Goal: Transaction & Acquisition: Purchase product/service

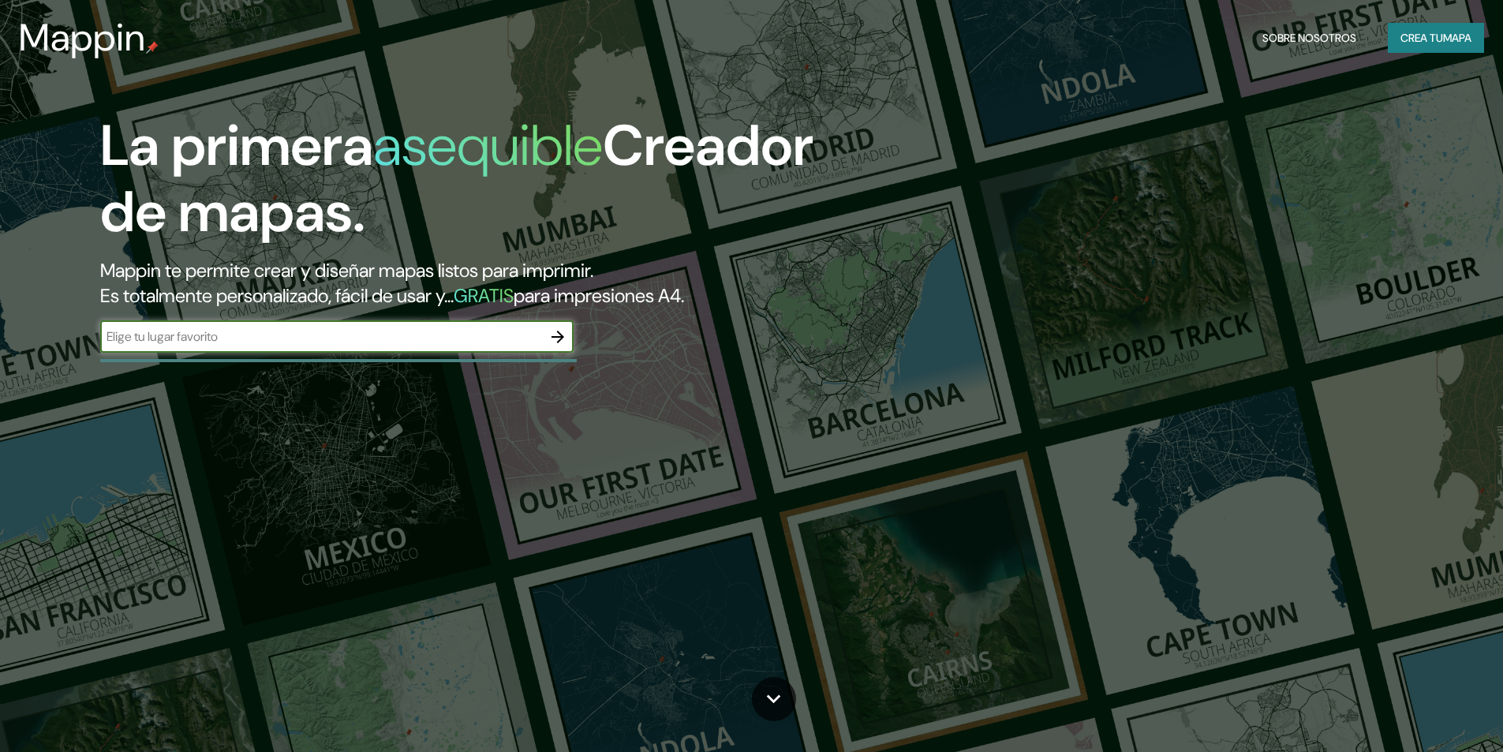
click at [374, 338] on input "text" at bounding box center [321, 336] width 442 height 18
type input "[GEOGRAPHIC_DATA], [GEOGRAPHIC_DATA]"
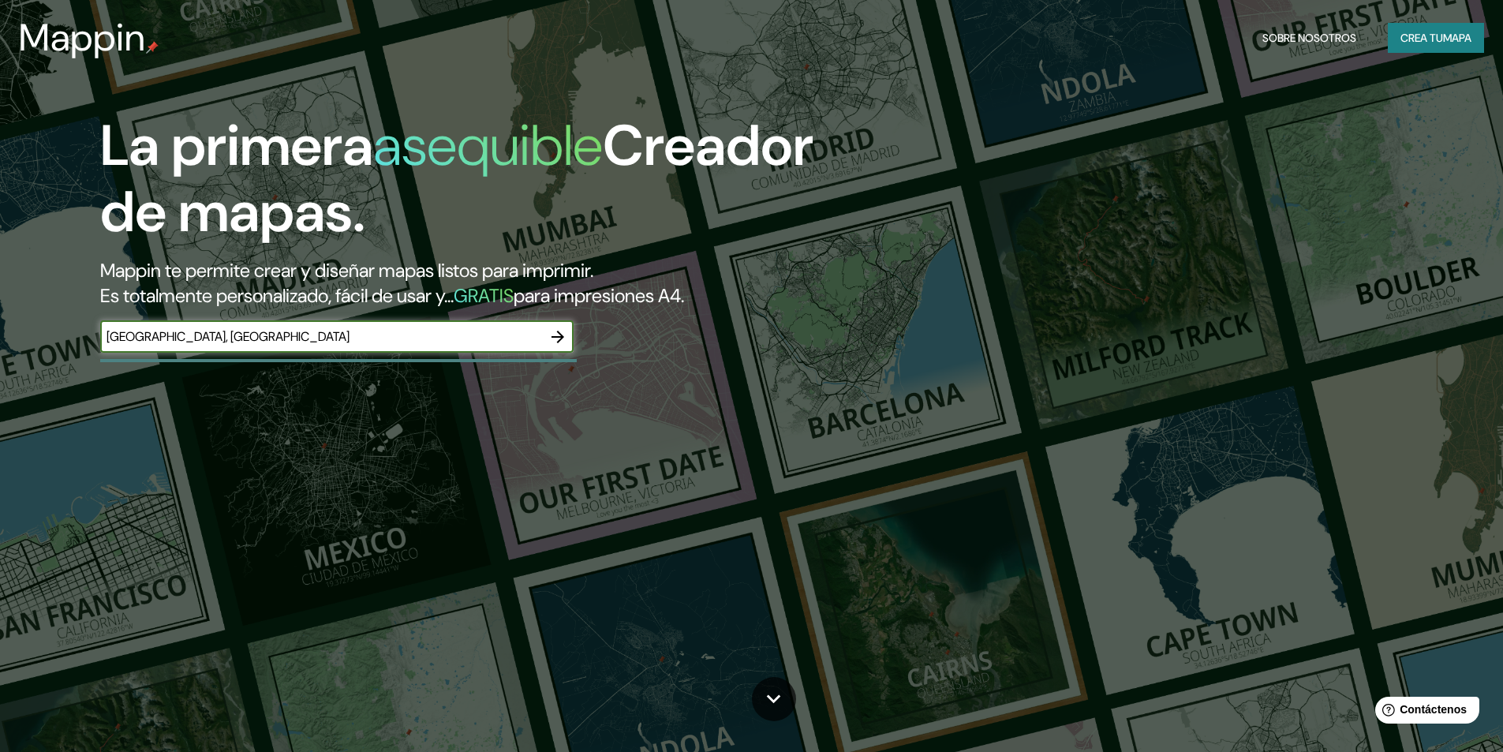
click at [374, 338] on input "[GEOGRAPHIC_DATA], [GEOGRAPHIC_DATA]" at bounding box center [321, 336] width 442 height 18
click at [552, 331] on icon "button" at bounding box center [557, 336] width 19 height 19
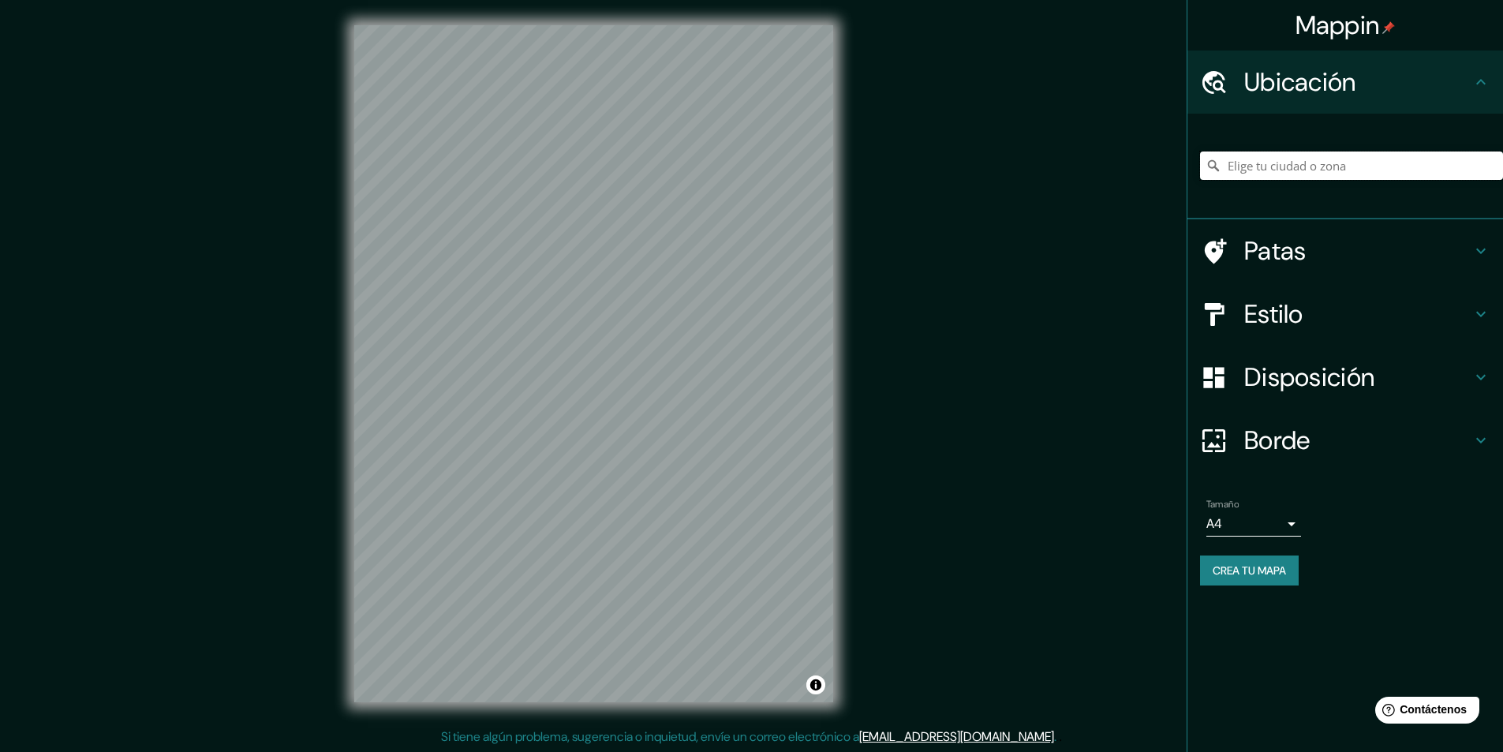
click at [1269, 178] on input "Elige tu ciudad o zona" at bounding box center [1351, 165] width 303 height 28
click at [1328, 170] on input "[GEOGRAPHIC_DATA], [GEOGRAPHIC_DATA], [GEOGRAPHIC_DATA]" at bounding box center [1351, 165] width 303 height 28
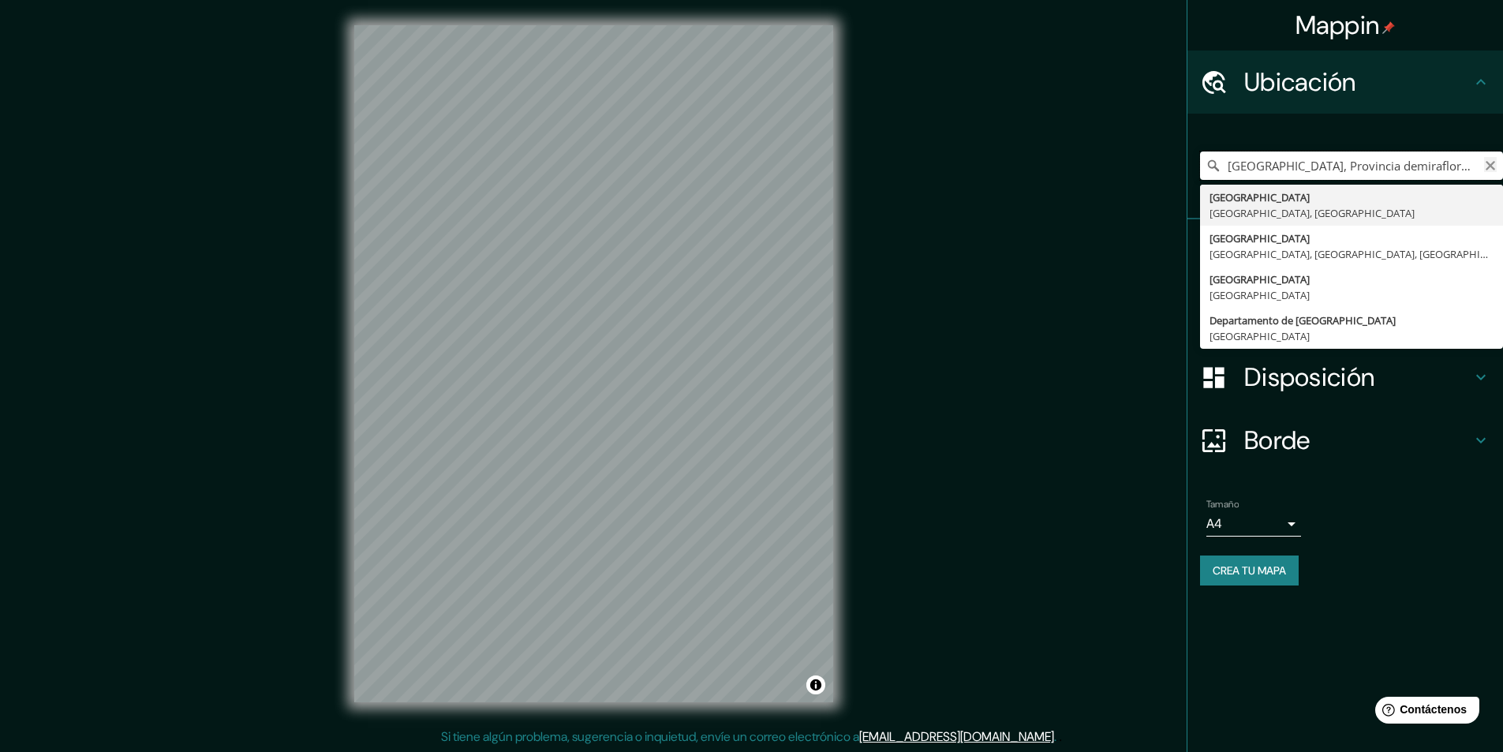
drag, startPoint x: 1475, startPoint y: 165, endPoint x: 1484, endPoint y: 166, distance: 9.5
click at [1484, 166] on div "[GEOGRAPHIC_DATA], [GEOGRAPHIC_DATA] [GEOGRAPHIC_DATA], [GEOGRAPHIC_DATA] [GEOG…" at bounding box center [1351, 165] width 303 height 28
type input "[GEOGRAPHIC_DATA], Provincia demiraflores [GEOGRAPHIC_DATA], [GEOGRAPHIC_DATA]"
click at [1485, 166] on icon "Claro" at bounding box center [1490, 165] width 13 height 13
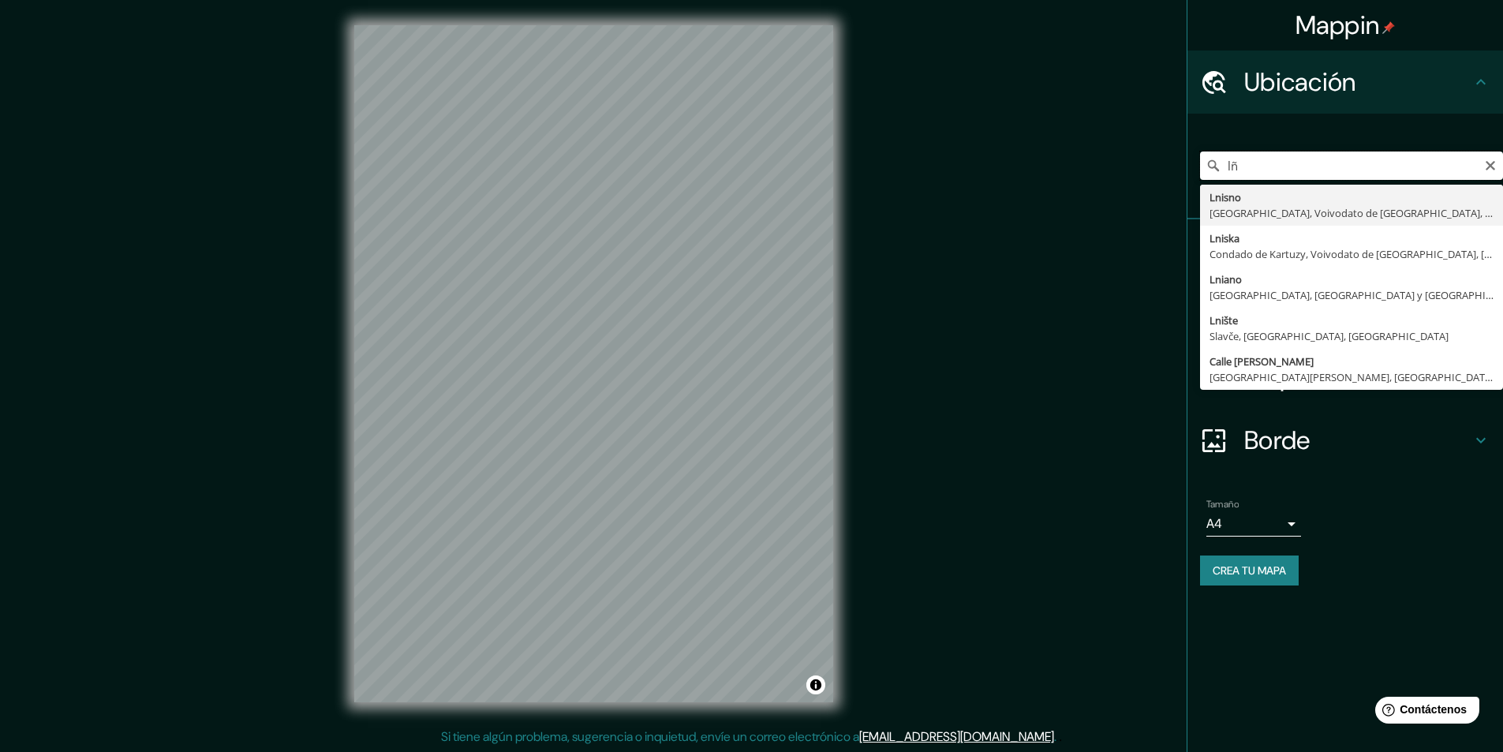
type input "l"
type input "[GEOGRAPHIC_DATA], [GEOGRAPHIC_DATA], [GEOGRAPHIC_DATA]"
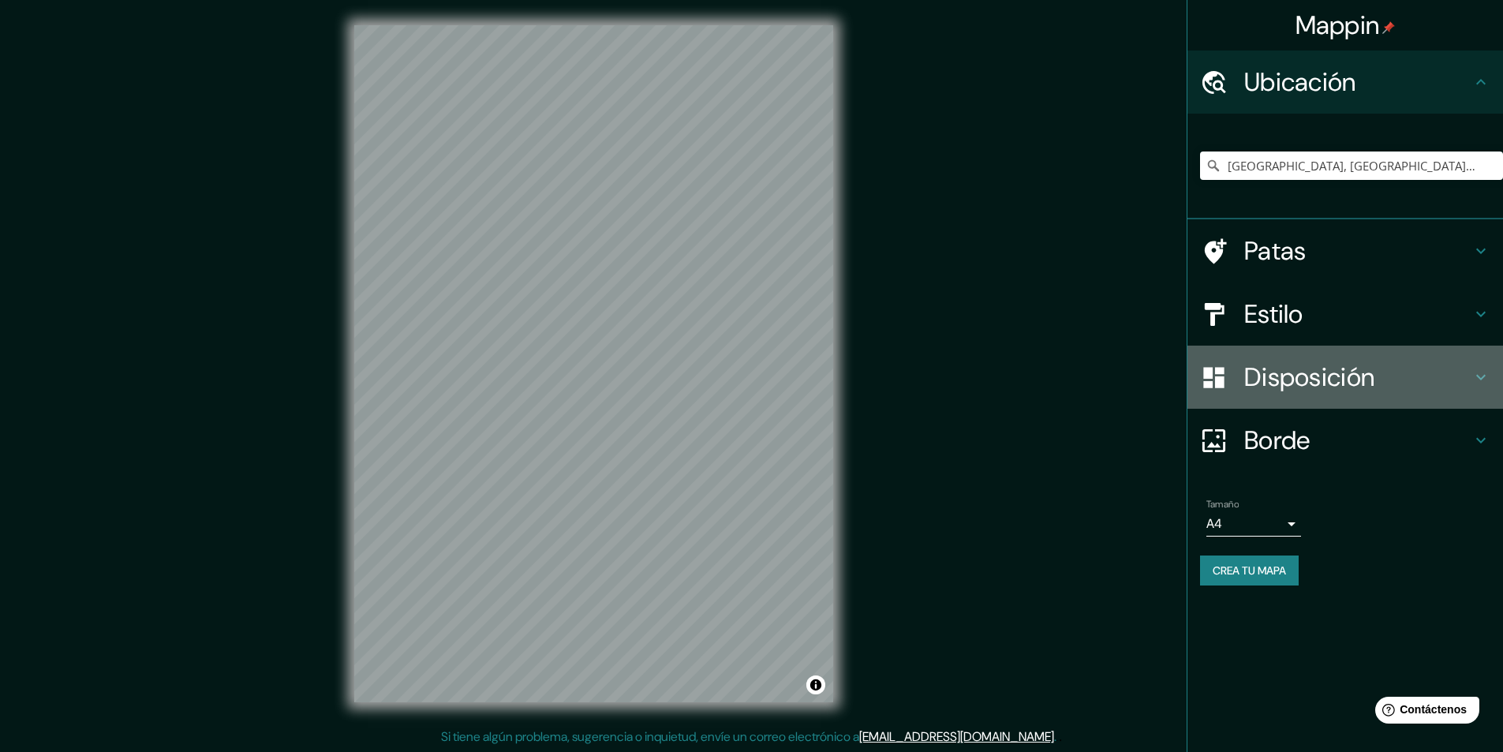
click at [1231, 381] on div at bounding box center [1222, 378] width 44 height 28
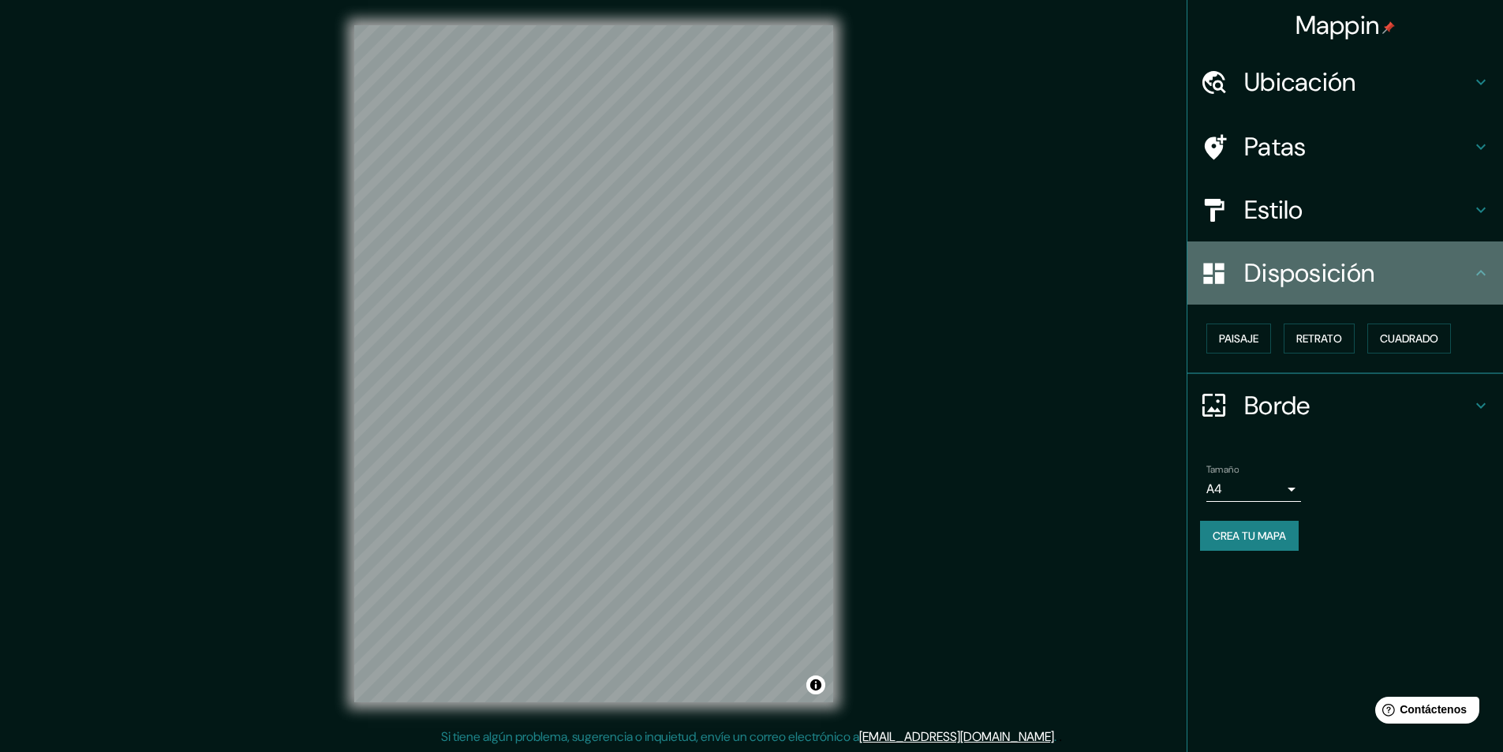
click at [1309, 285] on font "Disposición" at bounding box center [1309, 272] width 130 height 33
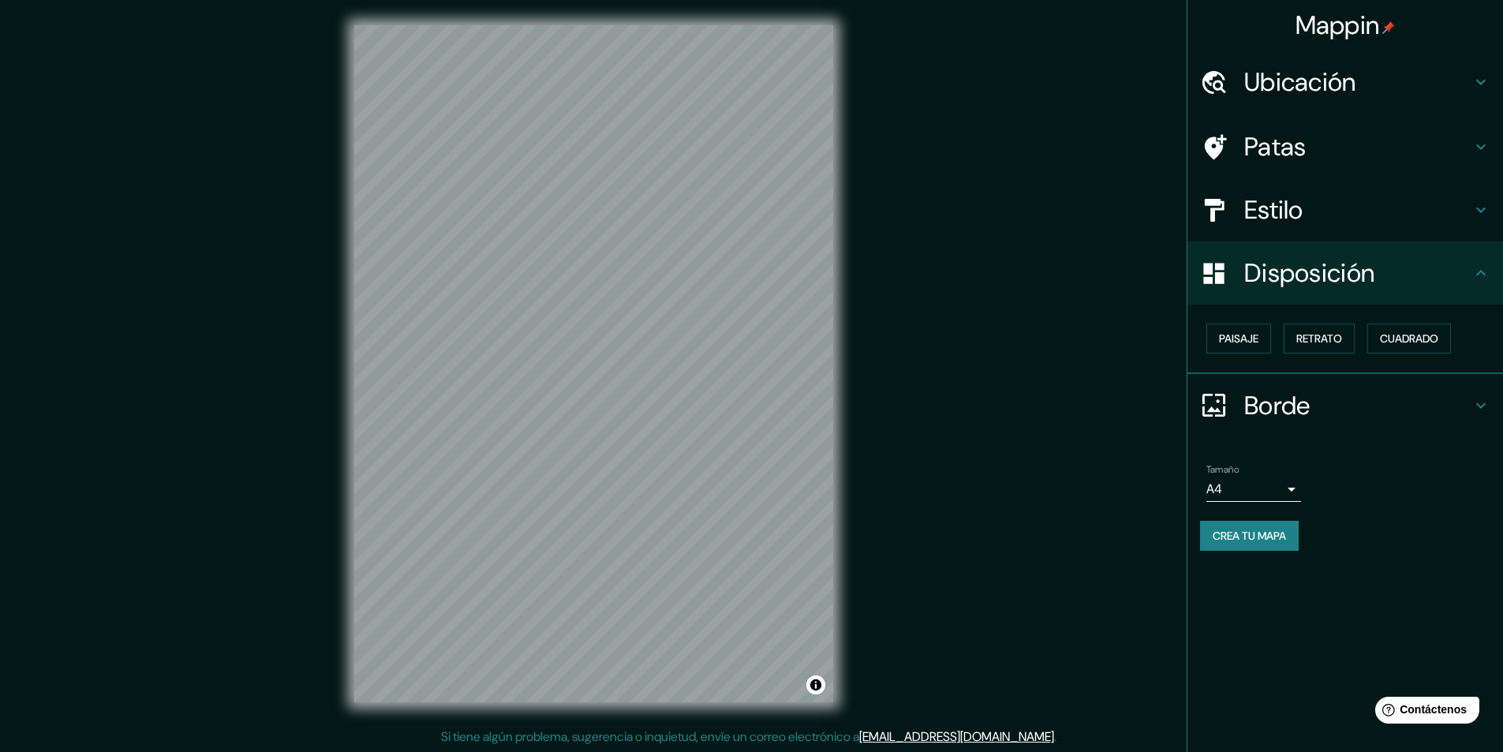
click at [1347, 216] on h4 "Estilo" at bounding box center [1357, 210] width 227 height 32
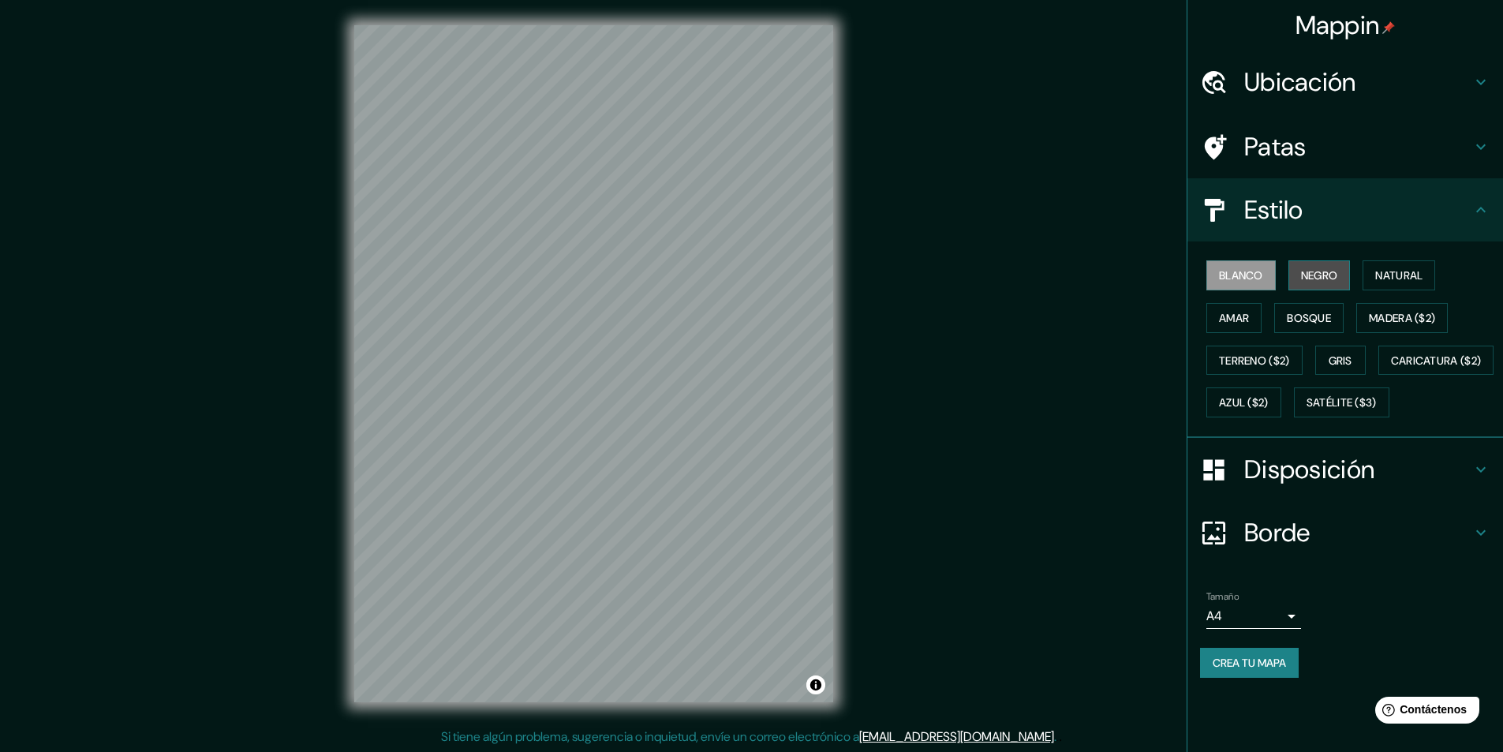
click at [1326, 280] on font "Negro" at bounding box center [1319, 275] width 37 height 14
click at [1381, 273] on font "Natural" at bounding box center [1398, 275] width 47 height 14
click at [1342, 275] on button "Negro" at bounding box center [1320, 275] width 62 height 30
click at [1256, 282] on font "Blanco" at bounding box center [1241, 275] width 44 height 14
click at [1238, 308] on font "Amar" at bounding box center [1234, 318] width 30 height 21
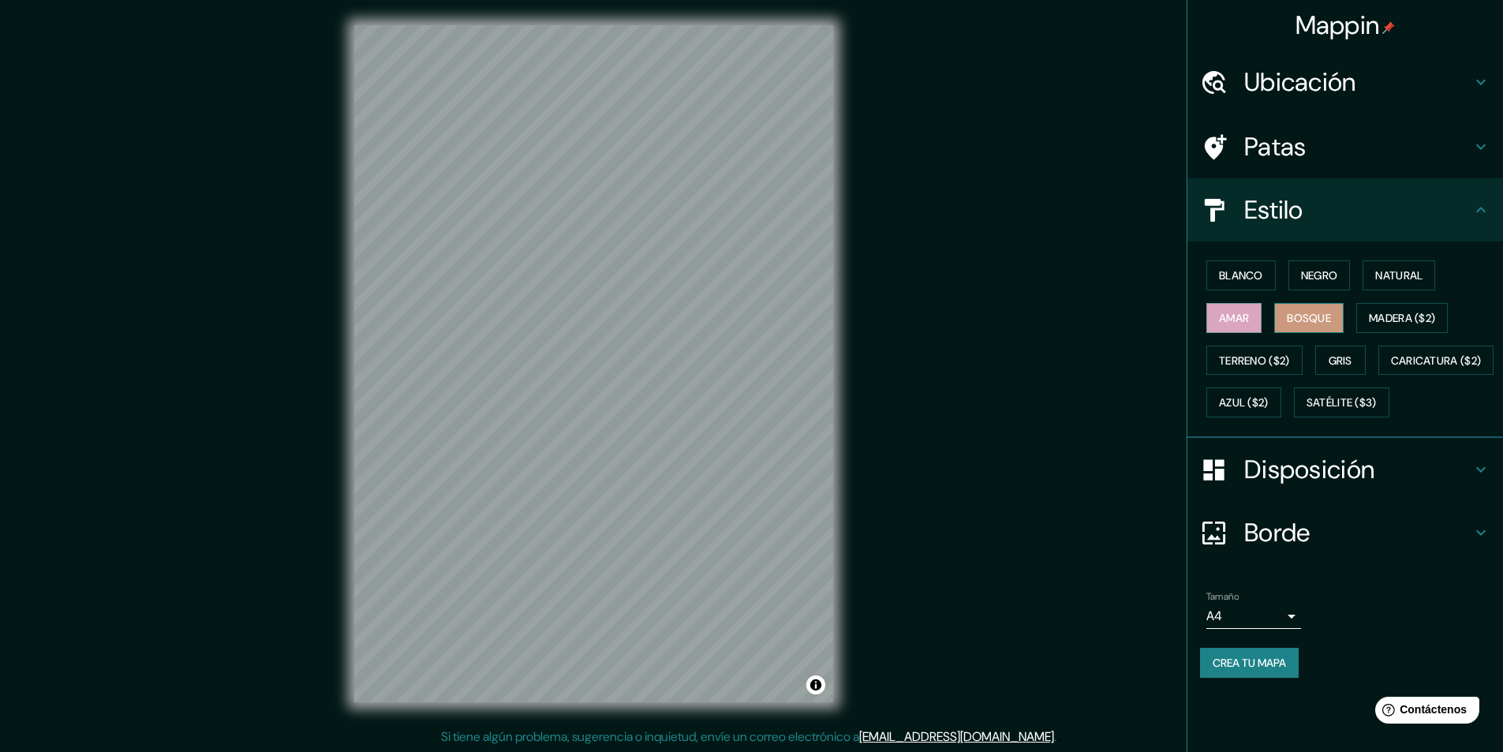
click at [1301, 312] on font "Bosque" at bounding box center [1309, 318] width 44 height 14
click at [1367, 311] on button "Madera ($2)" at bounding box center [1402, 318] width 92 height 30
click at [1331, 344] on div "Blanco Negro Natural Amar Bosque Madera ($2) Terreno ($2) Gris Caricatura ($2) …" at bounding box center [1351, 339] width 303 height 170
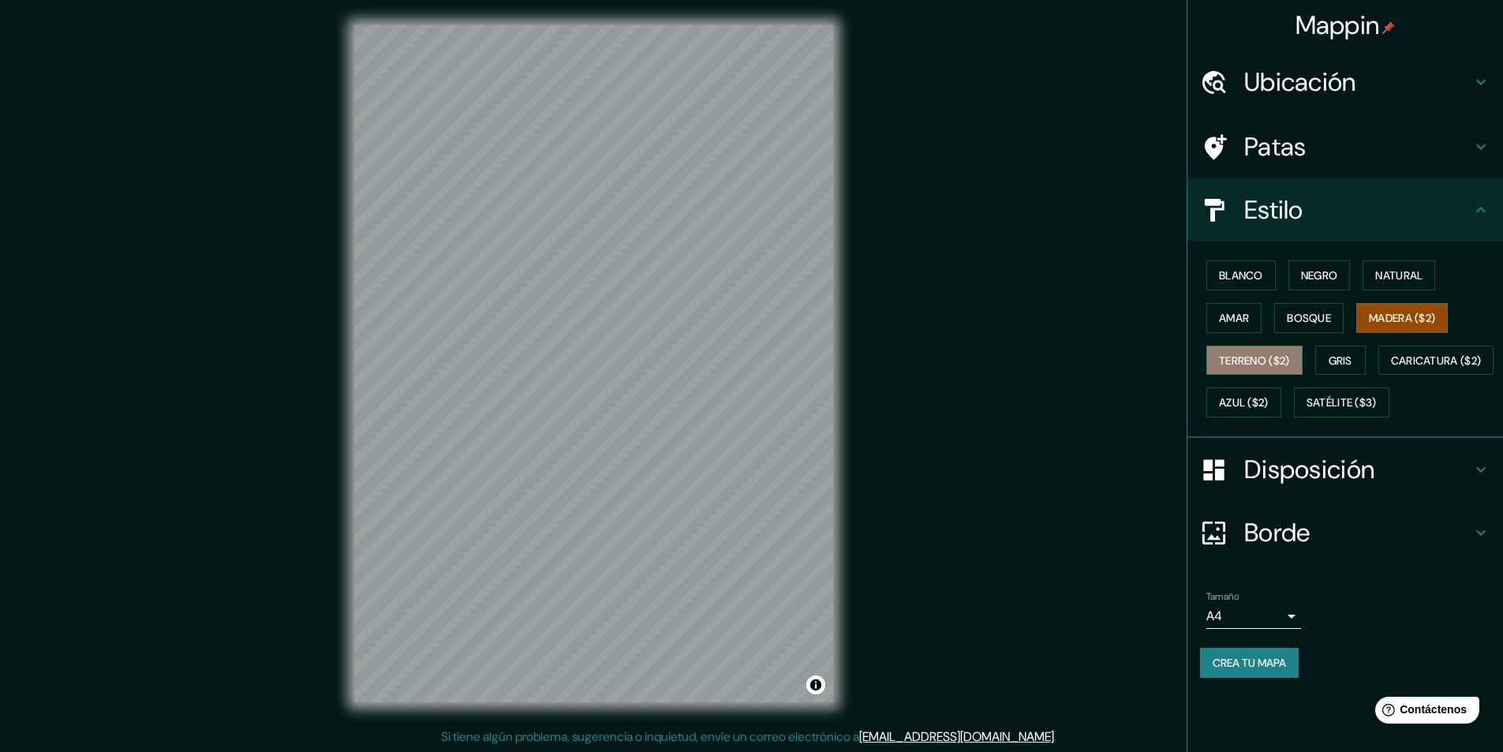
click at [1273, 361] on font "Terreno ($2)" at bounding box center [1254, 360] width 71 height 14
click at [1325, 359] on button "Gris" at bounding box center [1340, 361] width 50 height 30
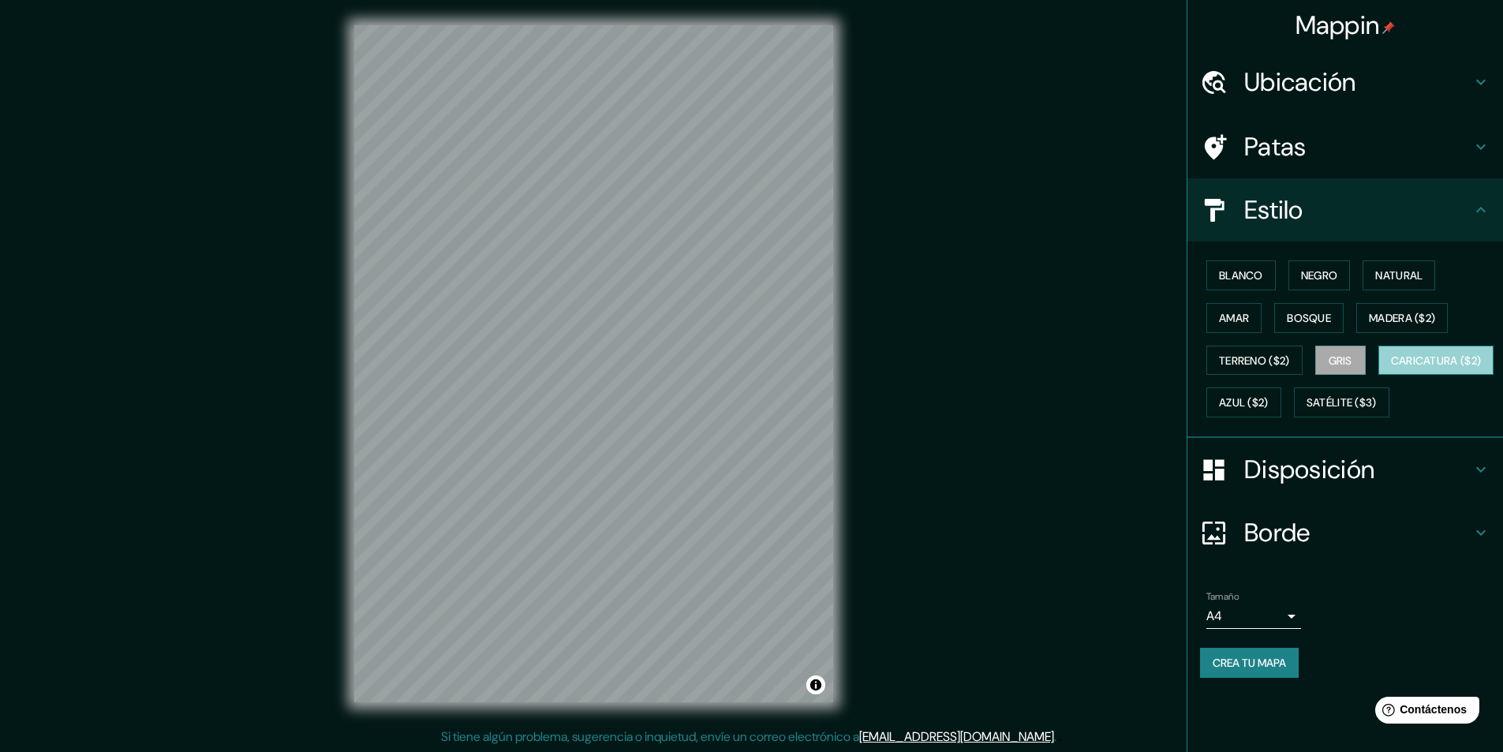
click at [1391, 368] on font "Caricatura ($2)" at bounding box center [1436, 360] width 91 height 14
click at [1281, 395] on button "Azul ($2)" at bounding box center [1243, 402] width 75 height 30
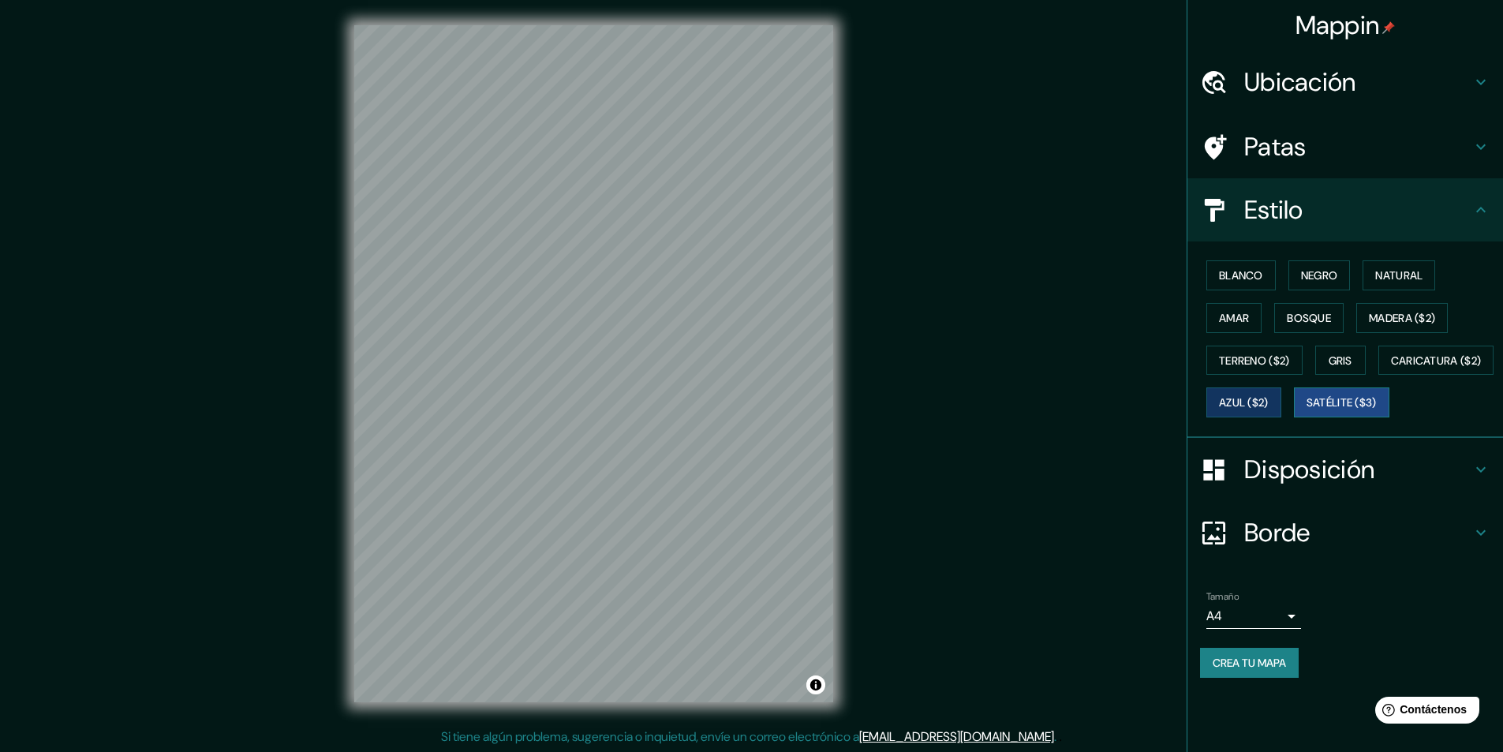
click at [1294, 417] on button "Satélite ($3)" at bounding box center [1341, 402] width 95 height 30
click at [1378, 376] on button "Caricatura ($2)" at bounding box center [1436, 361] width 116 height 30
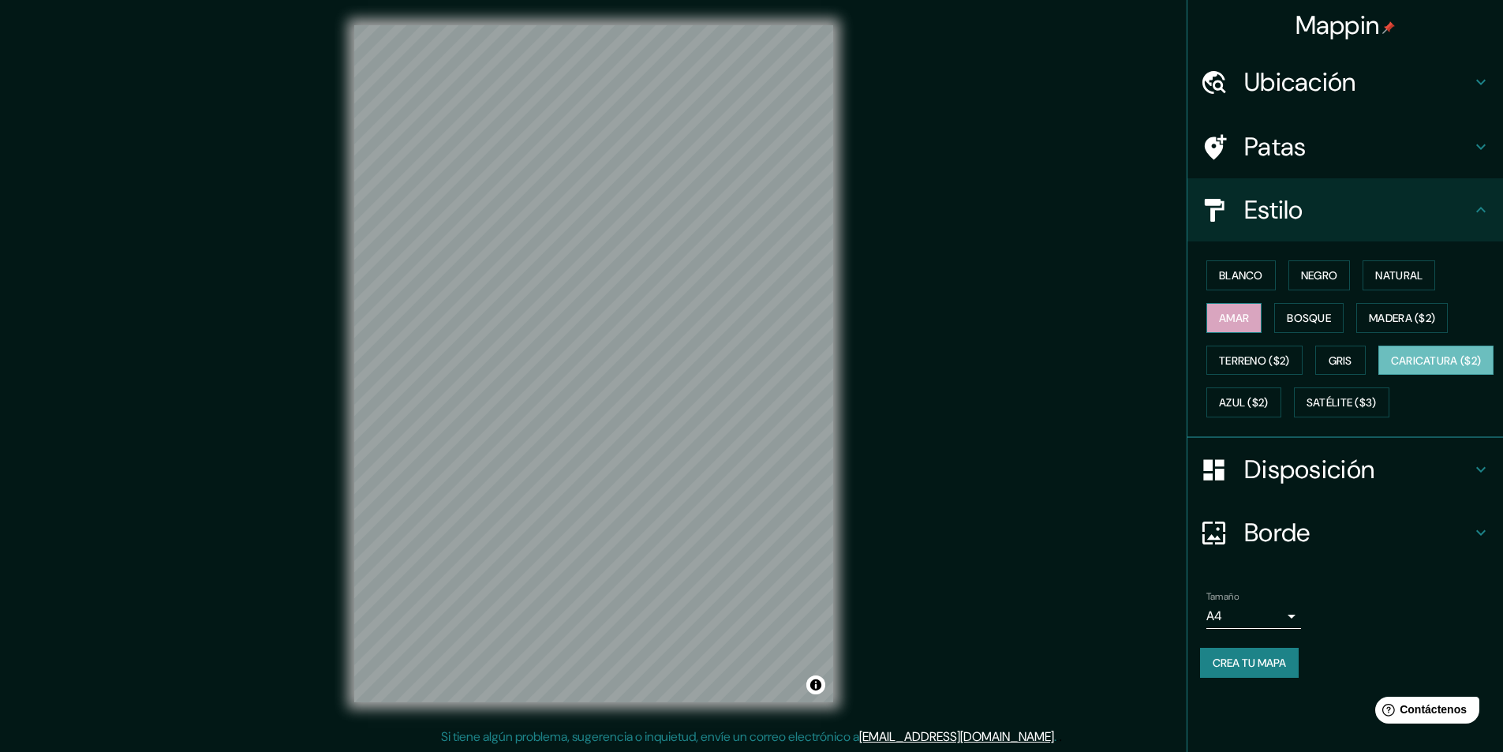
click at [1251, 326] on button "Amar" at bounding box center [1233, 318] width 55 height 30
click at [1300, 324] on font "Bosque" at bounding box center [1309, 318] width 44 height 14
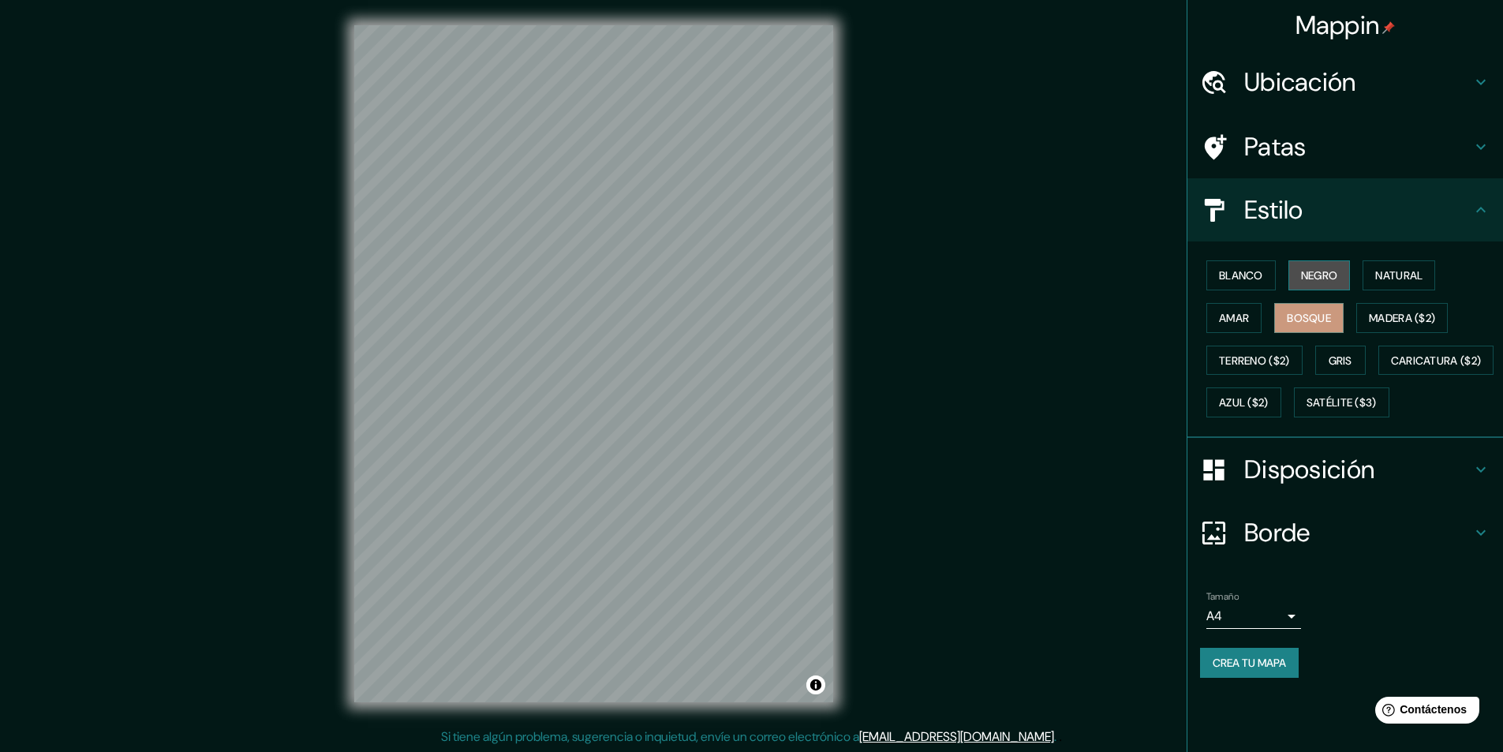
click at [1313, 283] on font "Negro" at bounding box center [1319, 275] width 37 height 21
click at [1274, 286] on button "Blanco" at bounding box center [1240, 275] width 69 height 30
click at [1326, 284] on font "Negro" at bounding box center [1319, 275] width 37 height 21
click at [1380, 276] on font "Natural" at bounding box center [1398, 275] width 47 height 14
click at [1349, 278] on button "Negro" at bounding box center [1320, 275] width 62 height 30
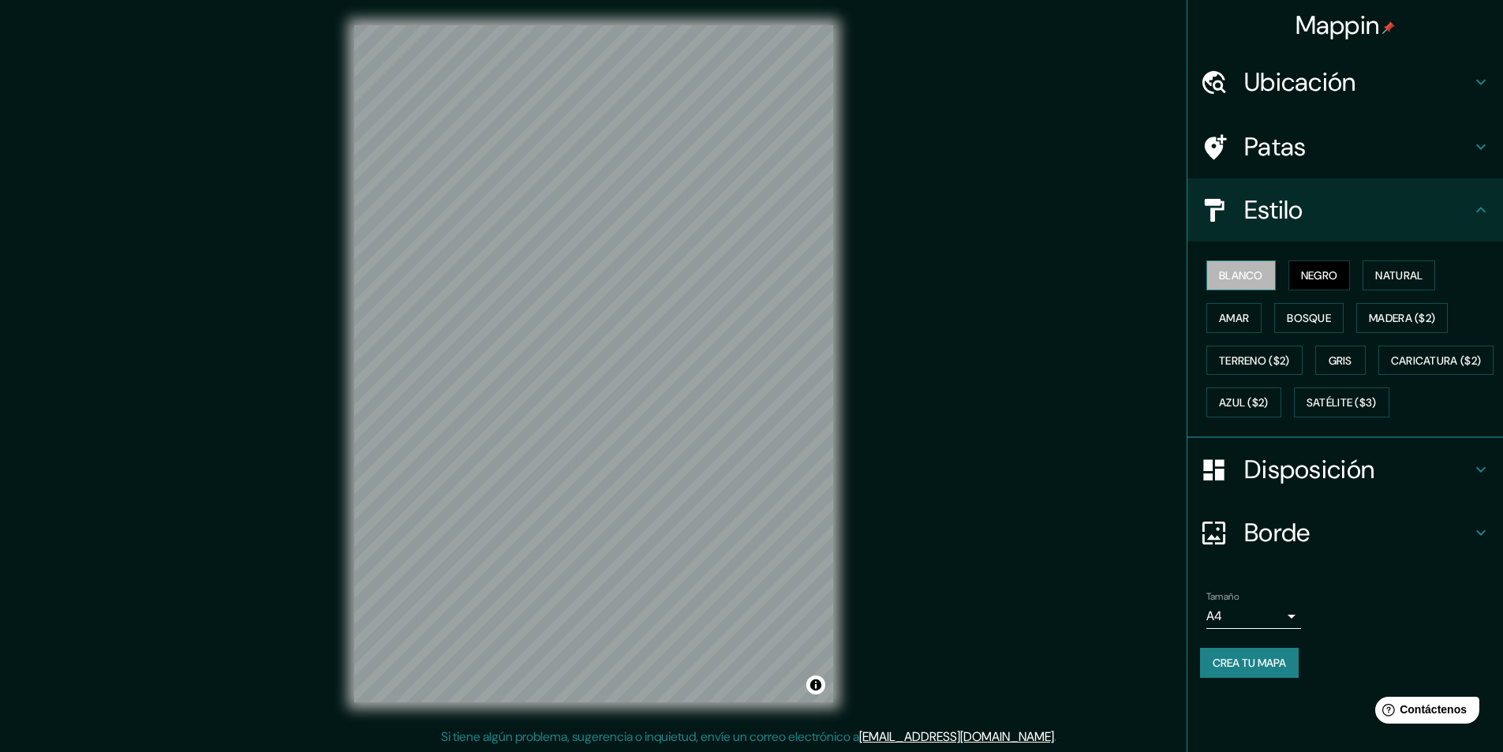
click at [1267, 280] on button "Blanco" at bounding box center [1240, 275] width 69 height 30
click at [1382, 280] on font "Natural" at bounding box center [1398, 275] width 47 height 14
click at [1326, 279] on font "Negro" at bounding box center [1319, 275] width 37 height 14
click at [1380, 276] on font "Natural" at bounding box center [1398, 275] width 47 height 14
click at [1344, 276] on button "Negro" at bounding box center [1320, 275] width 62 height 30
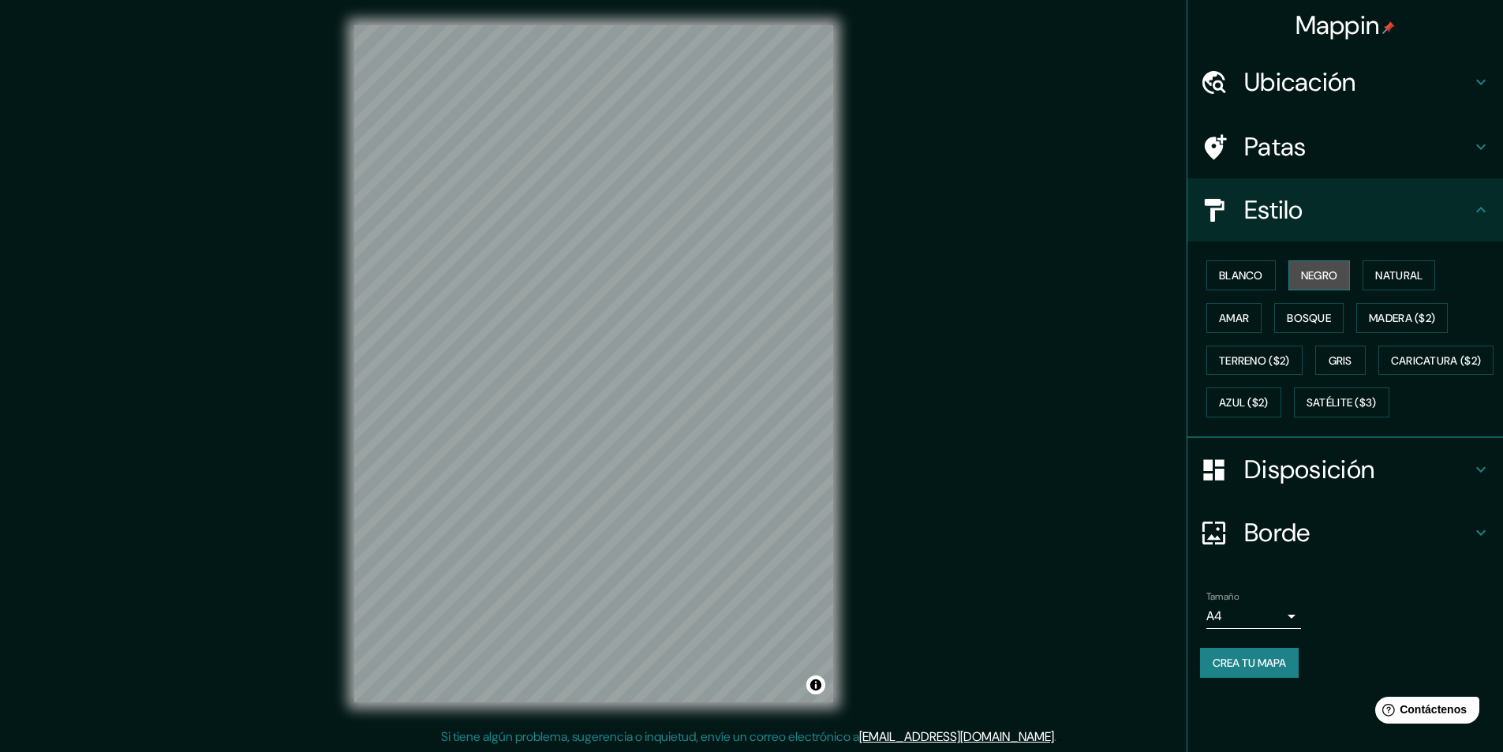
click at [1294, 279] on button "Negro" at bounding box center [1320, 275] width 62 height 30
click at [1286, 279] on div "Blanco Negro Natural Amar Bosque Madera ($2) Terreno ($2) Gris Caricatura ($2) …" at bounding box center [1351, 339] width 303 height 170
click at [1259, 271] on font "Blanco" at bounding box center [1241, 275] width 44 height 14
click at [1237, 309] on font "Amar" at bounding box center [1234, 318] width 30 height 21
click at [1304, 312] on font "Bosque" at bounding box center [1309, 318] width 44 height 14
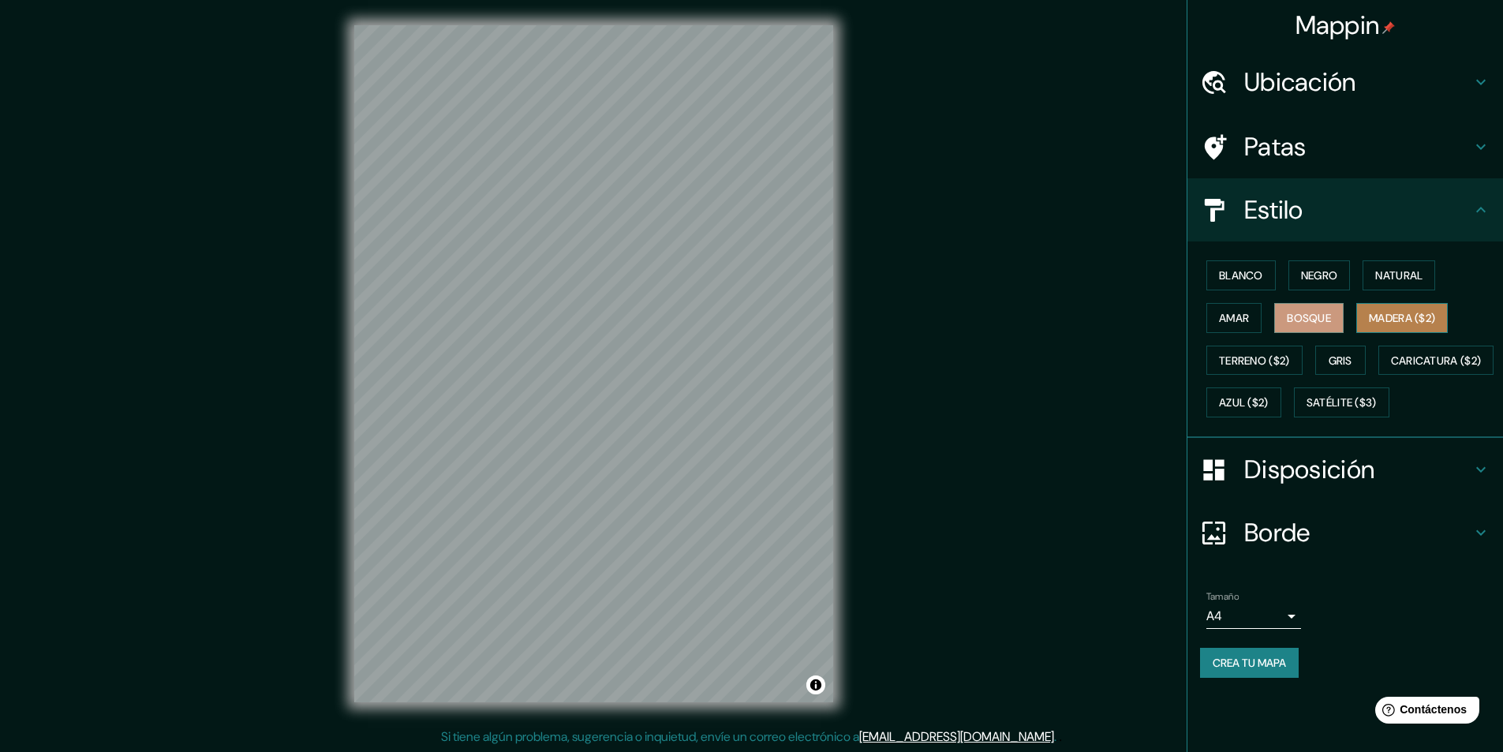
click at [1371, 312] on button "Madera ($2)" at bounding box center [1402, 318] width 92 height 30
click at [1331, 312] on font "Bosque" at bounding box center [1309, 318] width 44 height 14
click at [1337, 350] on font "Gris" at bounding box center [1341, 360] width 24 height 21
click at [1269, 394] on font "Azul ($2)" at bounding box center [1244, 402] width 50 height 21
click at [1217, 275] on button "Blanco" at bounding box center [1240, 275] width 69 height 30
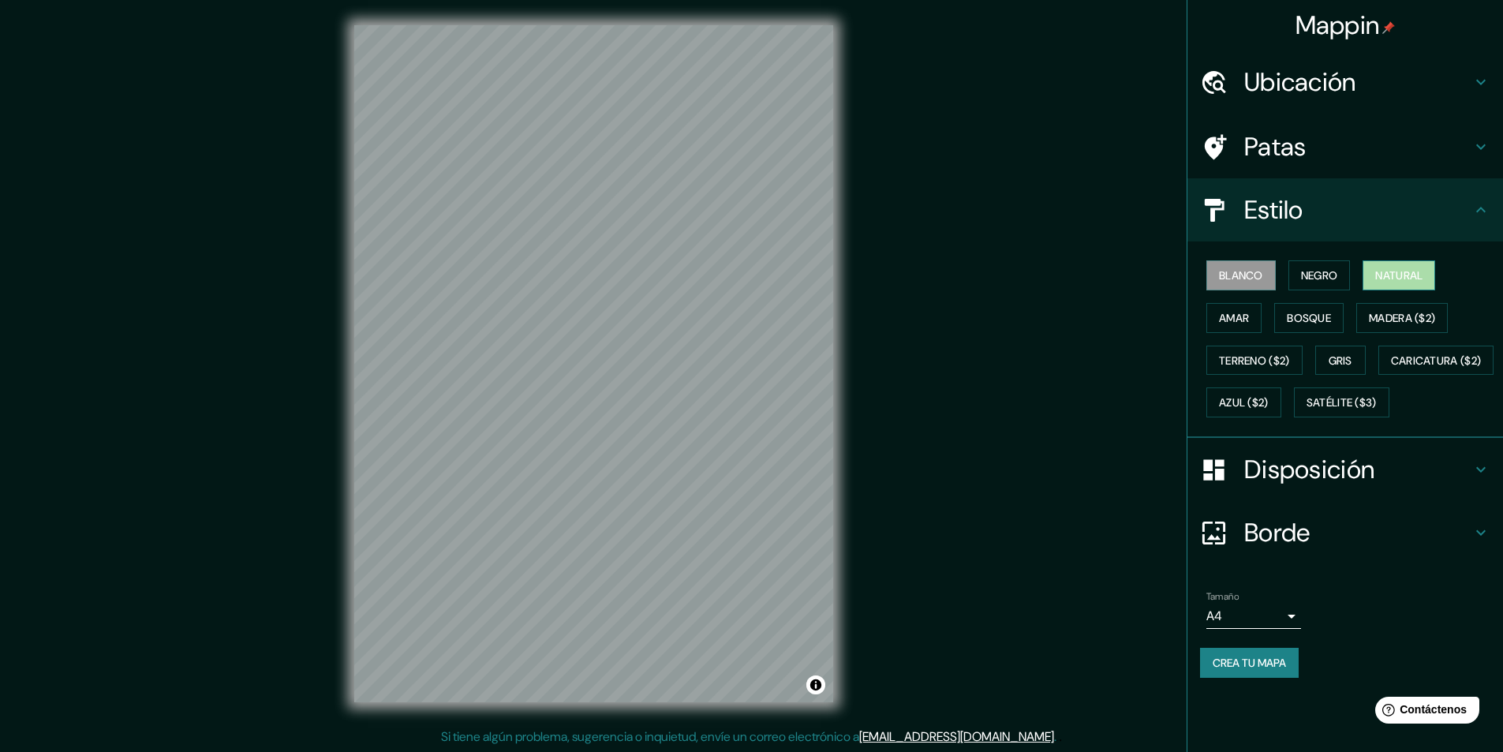
click at [1392, 267] on font "Natural" at bounding box center [1398, 275] width 47 height 21
click at [1308, 279] on font "Negro" at bounding box center [1319, 275] width 37 height 14
click at [1377, 266] on button "Natural" at bounding box center [1399, 275] width 73 height 30
click at [1262, 348] on button "Terreno ($2)" at bounding box center [1254, 361] width 96 height 30
click at [1227, 323] on font "Amar" at bounding box center [1234, 318] width 30 height 14
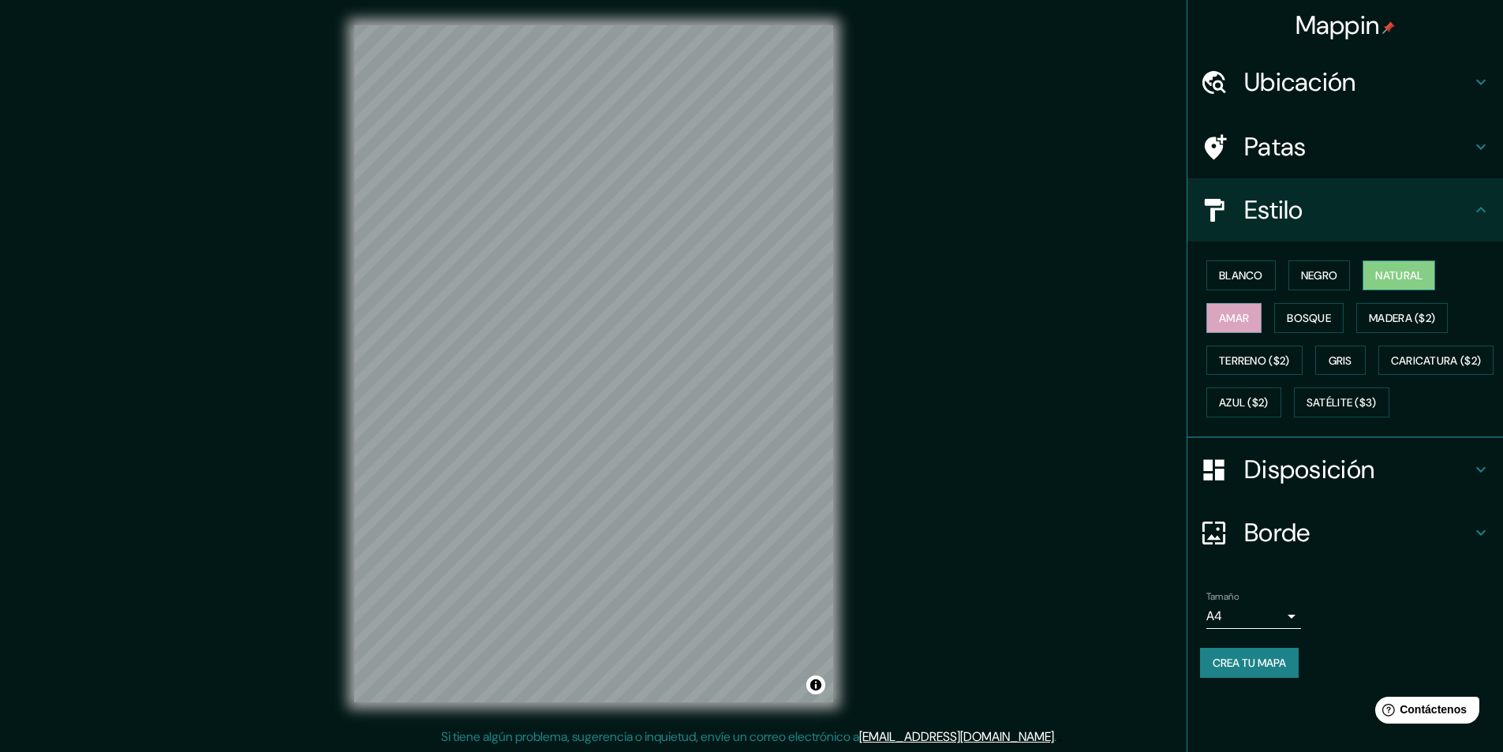
click at [1385, 278] on font "Natural" at bounding box center [1398, 275] width 47 height 14
click at [1233, 328] on button "Amar" at bounding box center [1233, 318] width 55 height 30
drag, startPoint x: 1345, startPoint y: 290, endPoint x: 1330, endPoint y: 285, distance: 16.0
click at [1341, 289] on div "Blanco Negro Natural Amar Bosque Madera ($2) Terreno ($2) Gris Caricatura ($2) …" at bounding box center [1351, 339] width 303 height 170
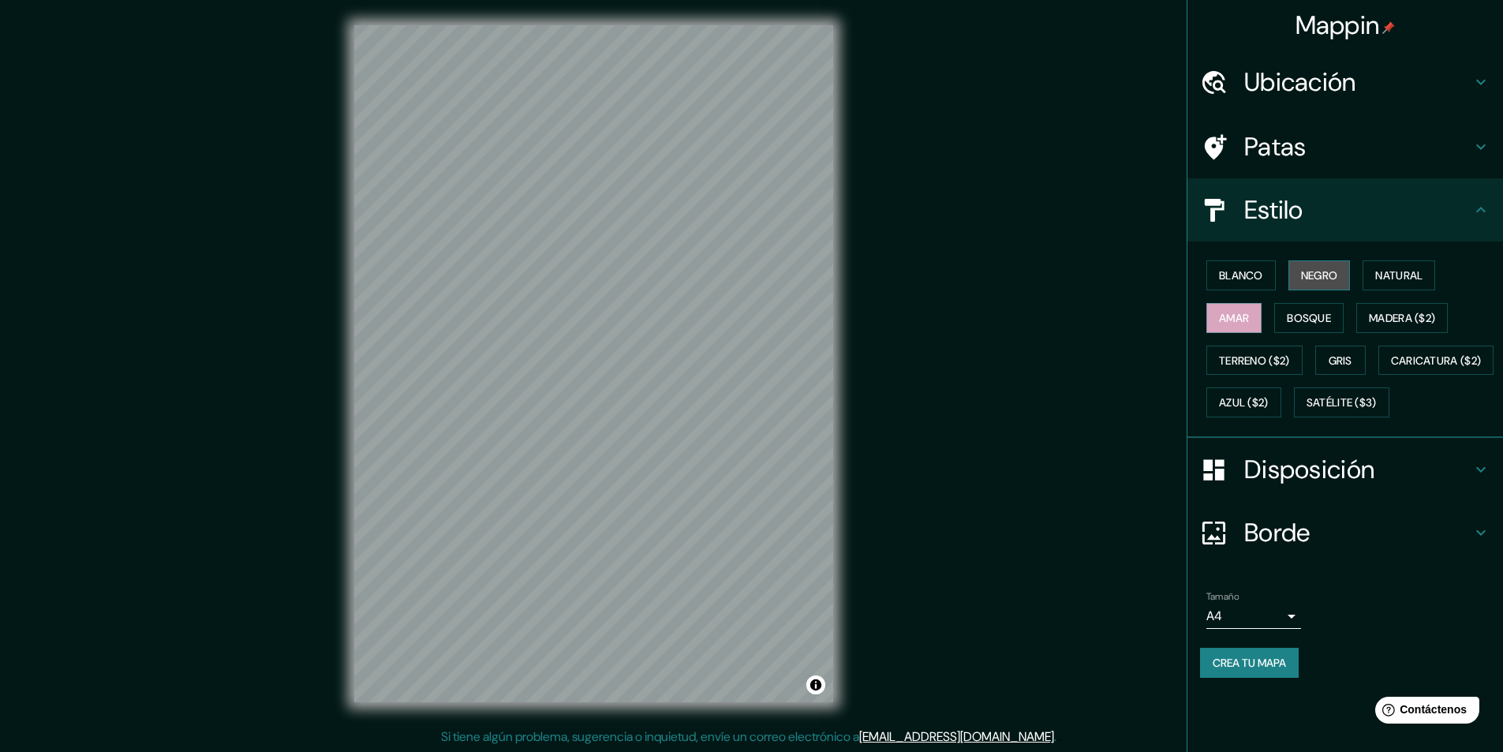
click at [1330, 285] on font "Negro" at bounding box center [1319, 275] width 37 height 21
click at [1408, 275] on font "Natural" at bounding box center [1398, 275] width 47 height 14
click at [1381, 309] on font "Madera ($2)" at bounding box center [1402, 318] width 66 height 21
click at [1328, 322] on font "Bosque" at bounding box center [1309, 318] width 44 height 14
click at [1247, 312] on font "Amar" at bounding box center [1234, 318] width 30 height 14
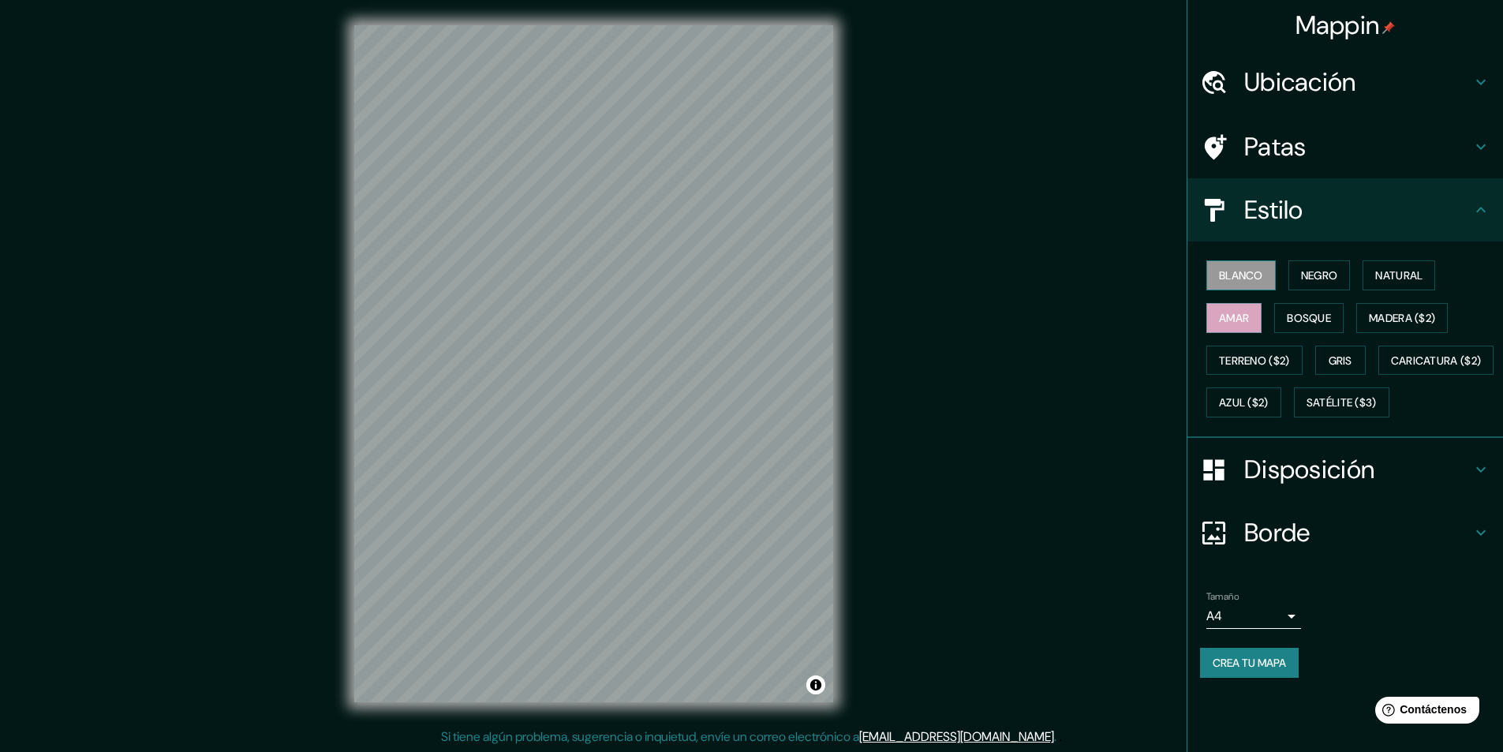
click at [1248, 264] on button "Blanco" at bounding box center [1240, 275] width 69 height 30
click at [1337, 356] on font "Gris" at bounding box center [1341, 360] width 24 height 14
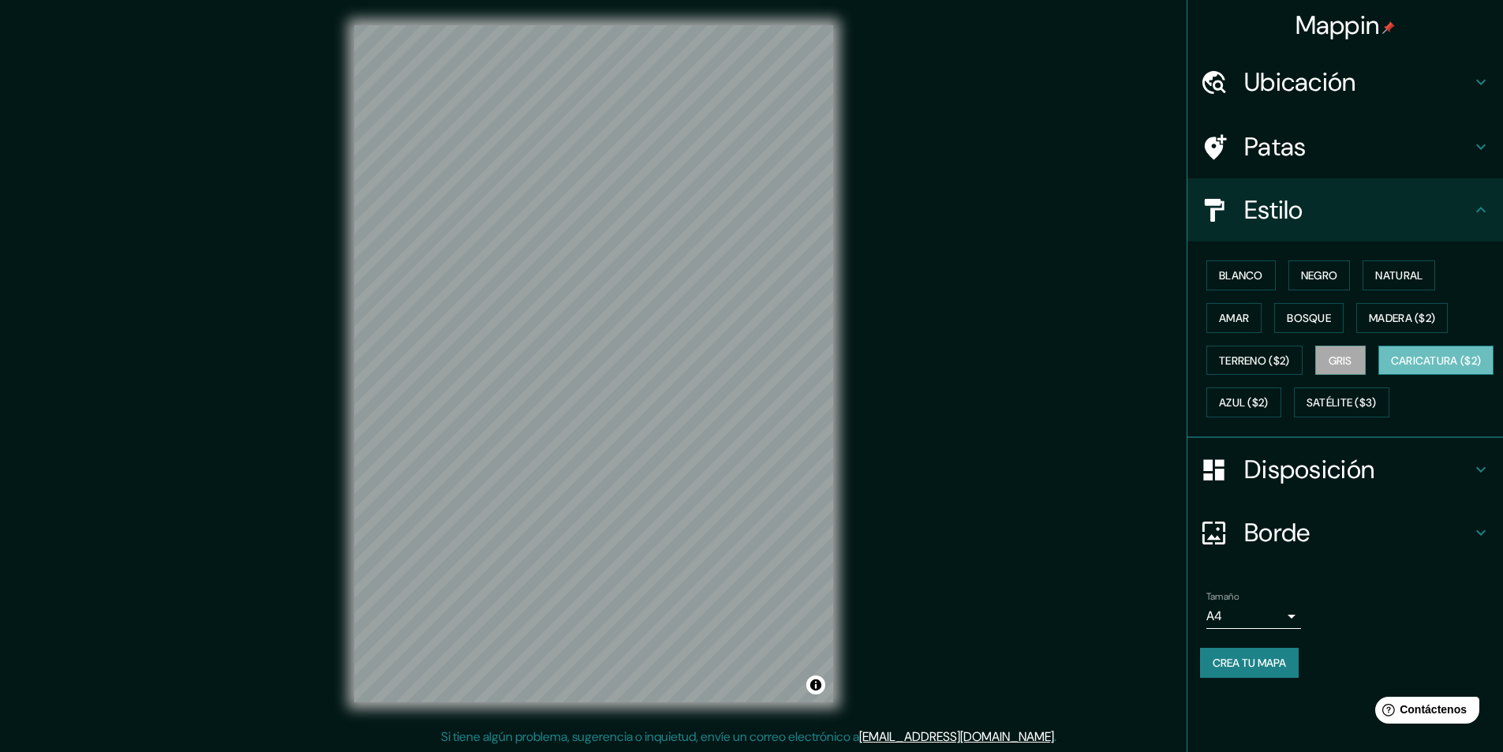
click at [1391, 368] on font "Caricatura ($2)" at bounding box center [1436, 360] width 91 height 14
click at [1269, 395] on font "Azul ($2)" at bounding box center [1244, 402] width 50 height 21
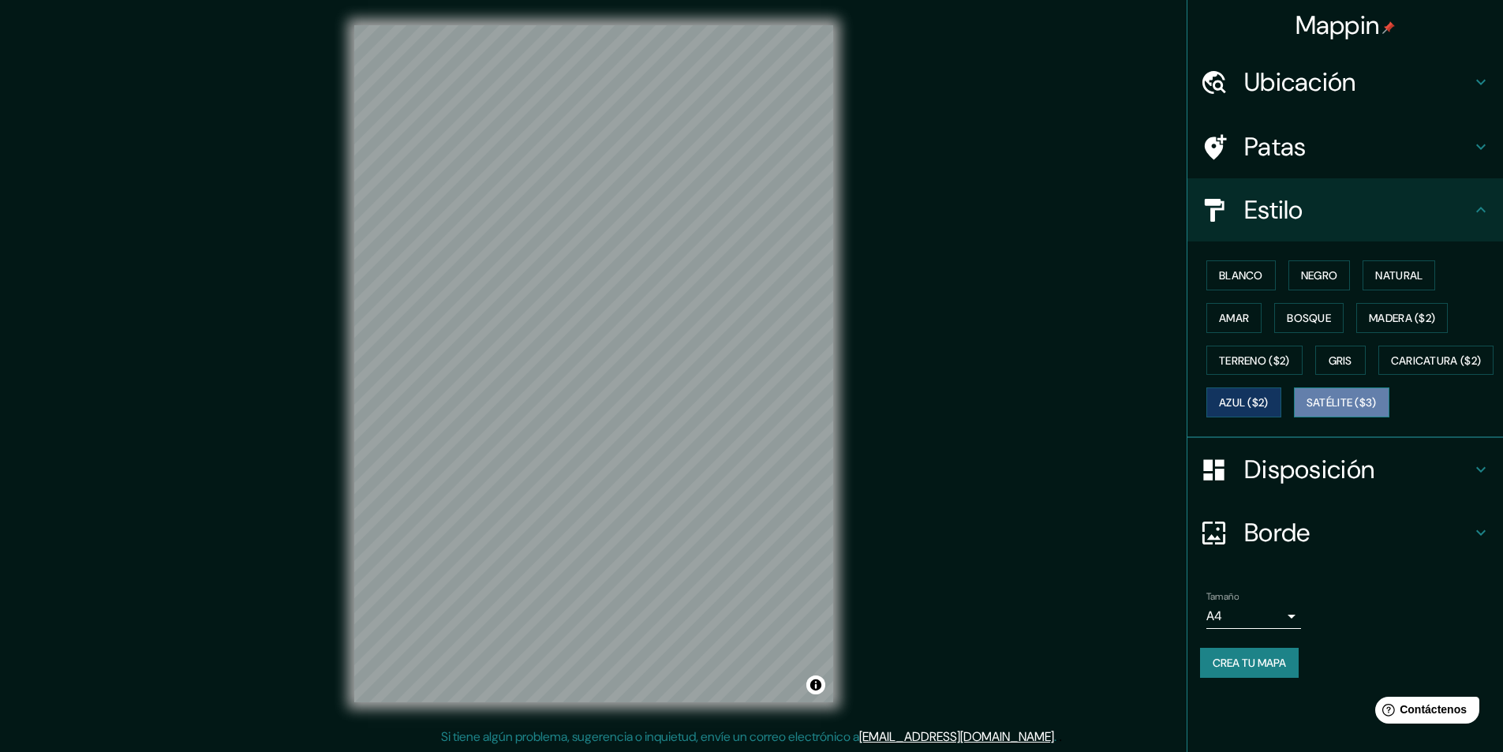
click at [1307, 413] on font "Satélite ($3)" at bounding box center [1342, 402] width 70 height 21
click at [1229, 285] on font "Blanco" at bounding box center [1241, 275] width 44 height 21
click at [1304, 274] on font "Negro" at bounding box center [1319, 275] width 37 height 14
click at [1384, 271] on font "Natural" at bounding box center [1398, 275] width 47 height 14
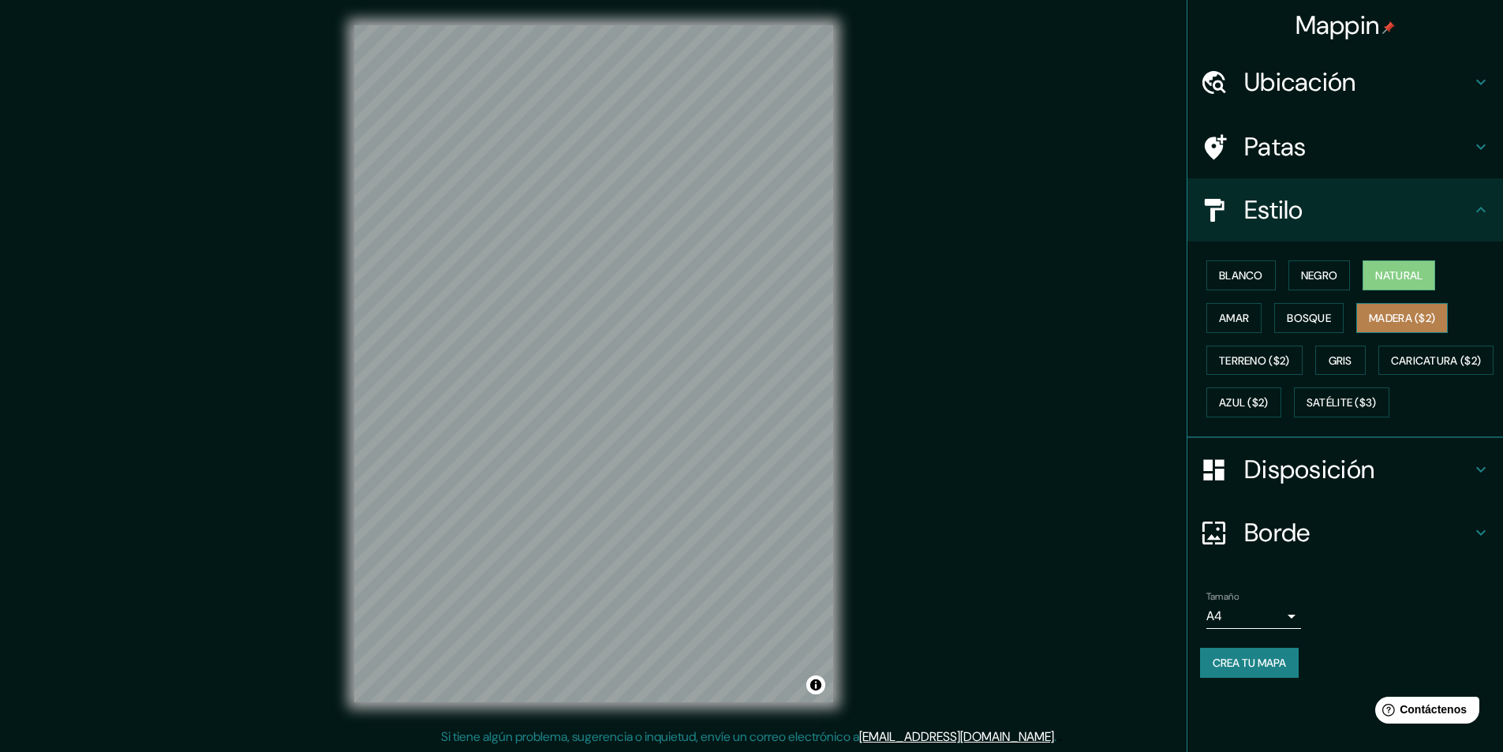
click at [1417, 305] on button "Madera ($2)" at bounding box center [1402, 318] width 92 height 30
click at [1315, 330] on button "Bosque" at bounding box center [1308, 318] width 69 height 30
click at [1249, 327] on font "Amar" at bounding box center [1234, 318] width 30 height 21
